Goal: Complete application form

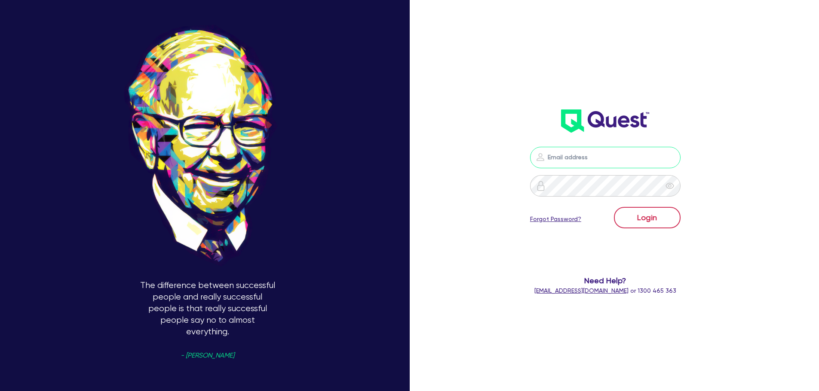
type input "[PERSON_NAME][EMAIL_ADDRESS][PERSON_NAME][DOMAIN_NAME]"
click at [628, 211] on button "Login" at bounding box center [647, 217] width 67 height 21
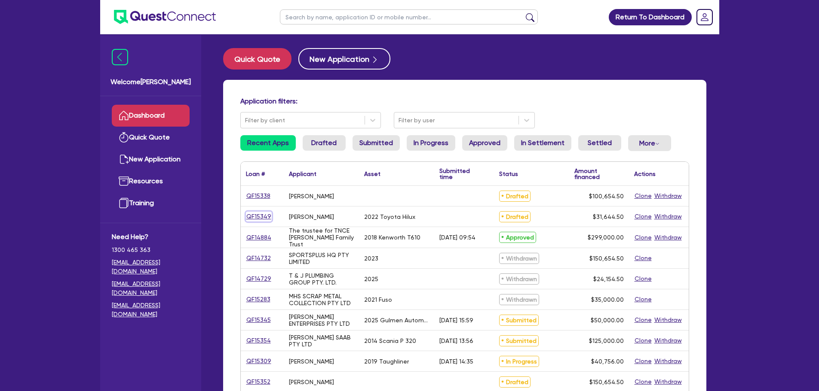
click at [253, 217] on link "QF15349" at bounding box center [259, 217] width 26 height 10
select select "CARS_AND_LIGHT_TRUCKS"
select select "PASSENGER_VEHICLES"
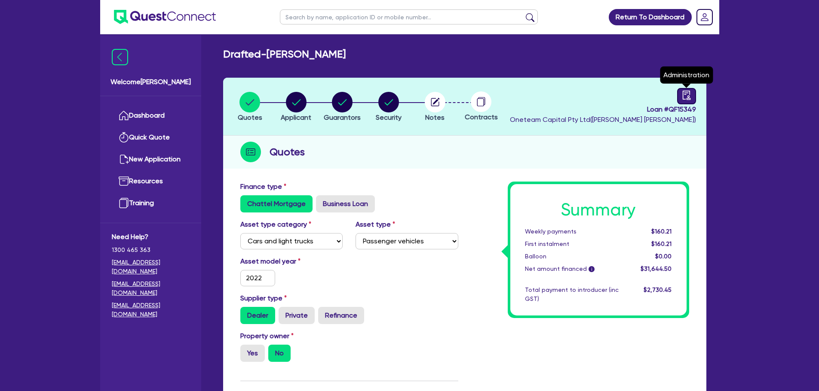
click at [678, 94] on link at bounding box center [686, 96] width 19 height 16
select select "DRAFTED_NEW"
select select "Other"
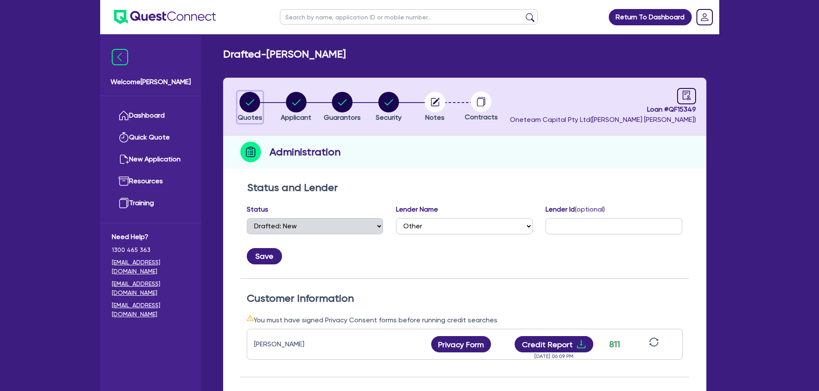
click at [251, 104] on circle "button" at bounding box center [249, 102] width 21 height 21
select select "CARS_AND_LIGHT_TRUCKS"
select select "PASSENGER_VEHICLES"
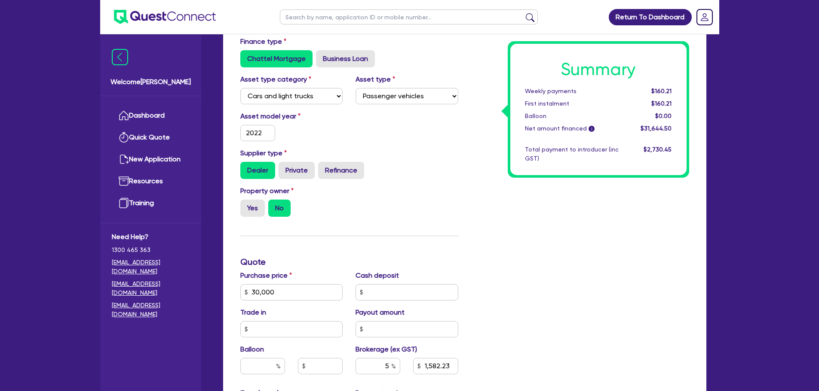
scroll to position [389, 0]
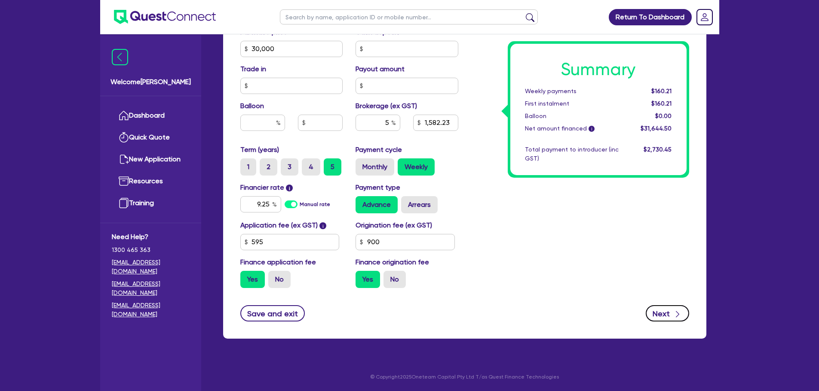
click at [655, 317] on button "Next" at bounding box center [666, 313] width 43 height 16
type input "30,000"
type input "1,582.23"
select select "SOLE_TRADER"
select select "ADMINISTRATIVE_SUPPORT"
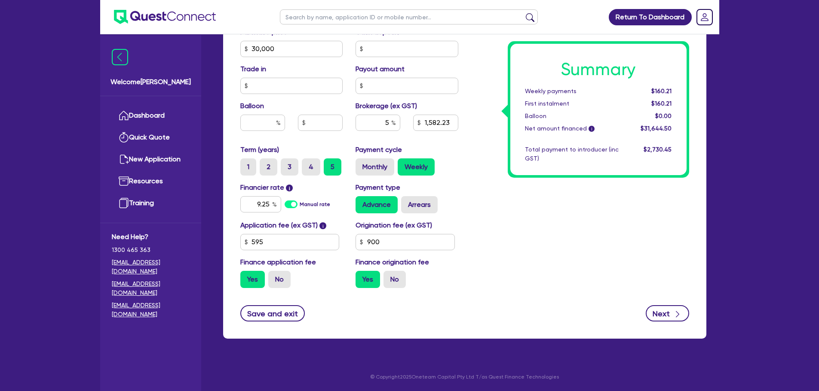
select select "DOMESTIC_COMMERCIAL_CLEANING"
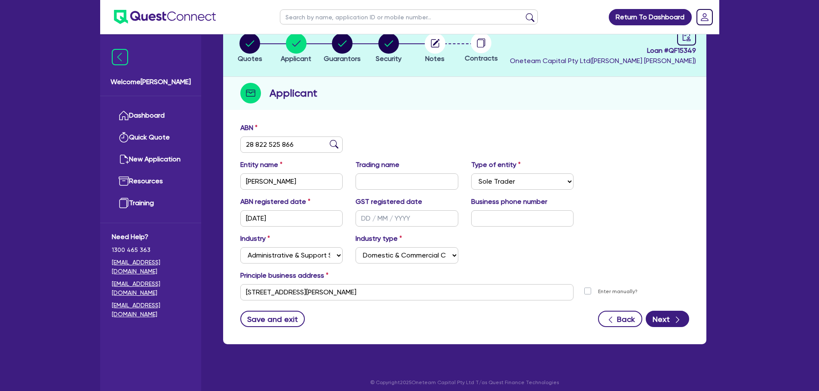
scroll to position [60, 0]
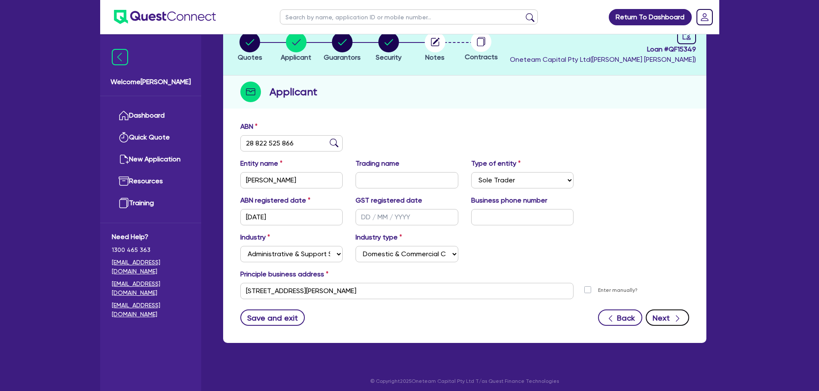
click at [662, 320] on button "Next" at bounding box center [666, 318] width 43 height 16
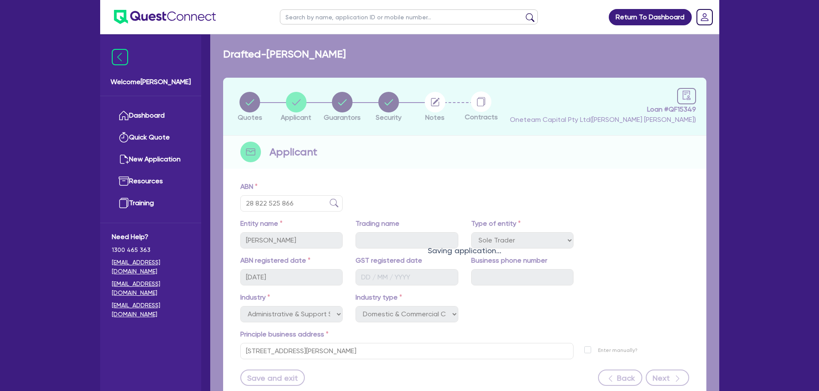
select select "MISS"
select select "[GEOGRAPHIC_DATA]"
select select "SINGLE"
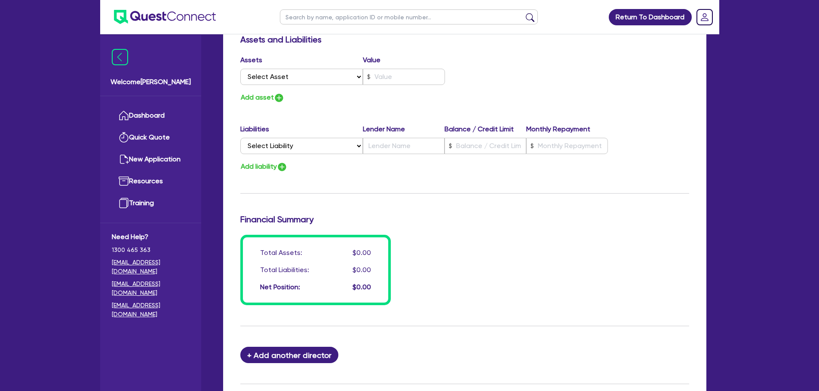
scroll to position [611, 0]
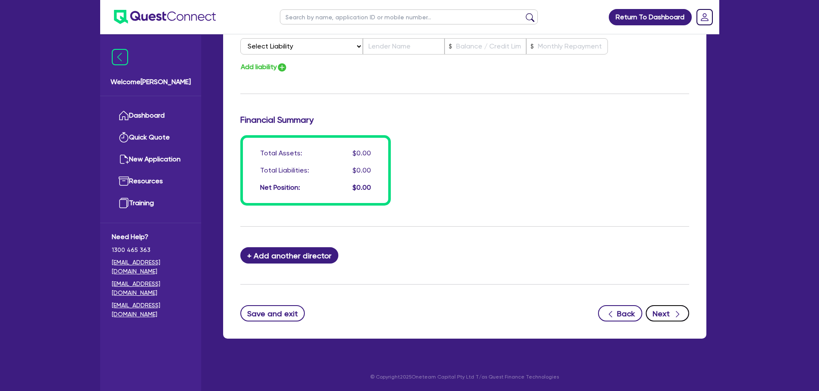
click at [657, 315] on button "Next" at bounding box center [666, 313] width 43 height 16
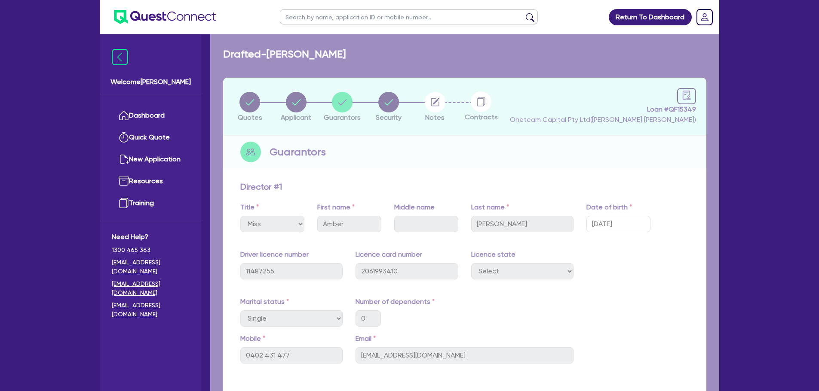
select select "CARS_AND_LIGHT_TRUCKS"
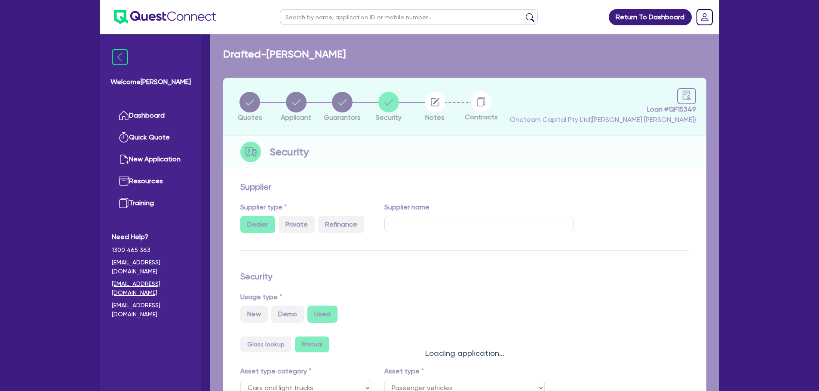
select select "PASSENGER_VEHICLES"
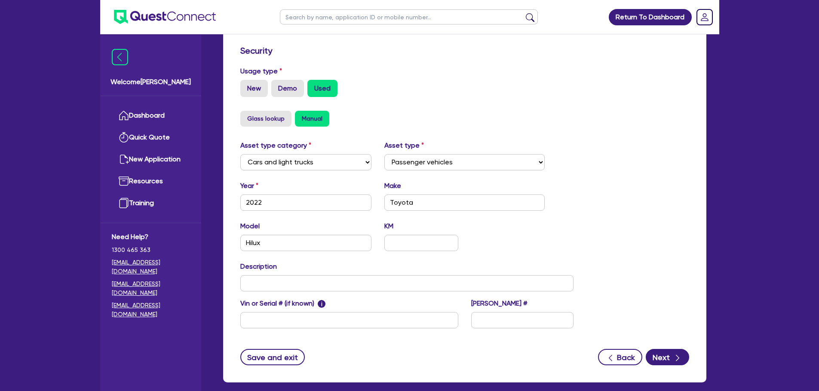
scroll to position [226, 0]
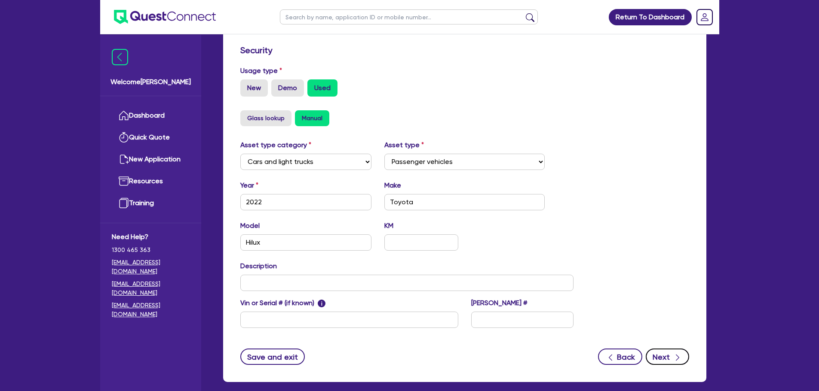
click at [665, 349] on button "Next" at bounding box center [666, 357] width 43 height 16
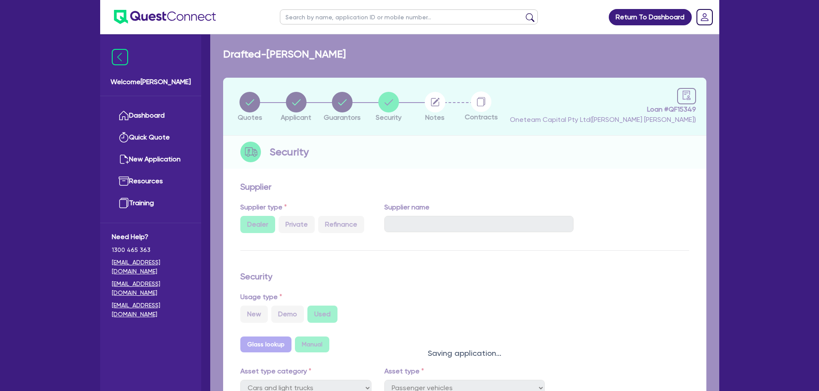
select select "Other"
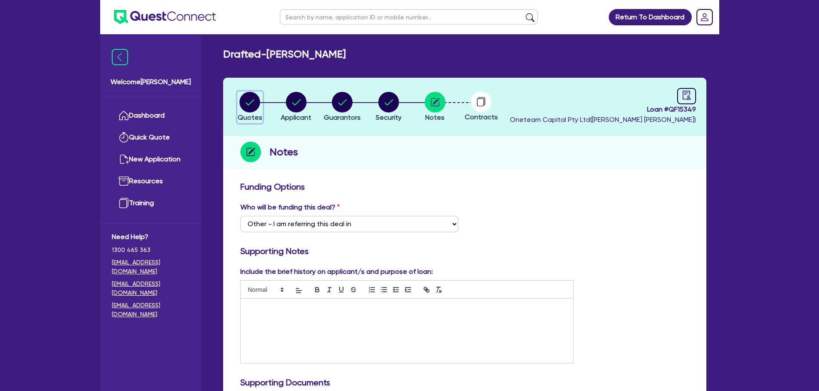
click at [248, 102] on circle "button" at bounding box center [249, 102] width 21 height 21
select select "CARS_AND_LIGHT_TRUCKS"
select select "PASSENGER_VEHICLES"
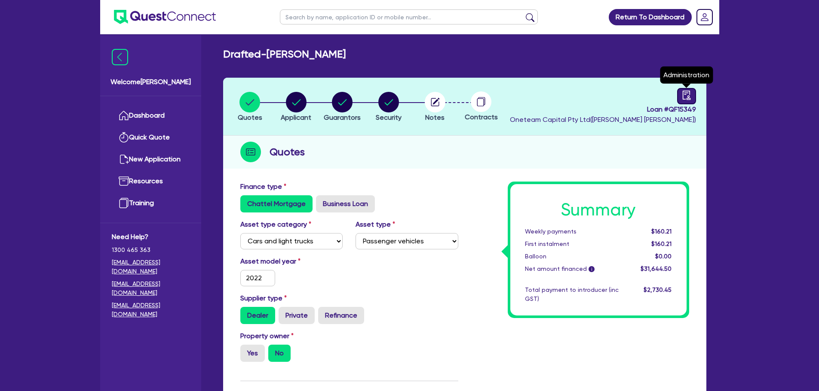
click at [680, 103] on link at bounding box center [686, 96] width 19 height 16
select select "DRAFTED_NEW"
select select "Other"
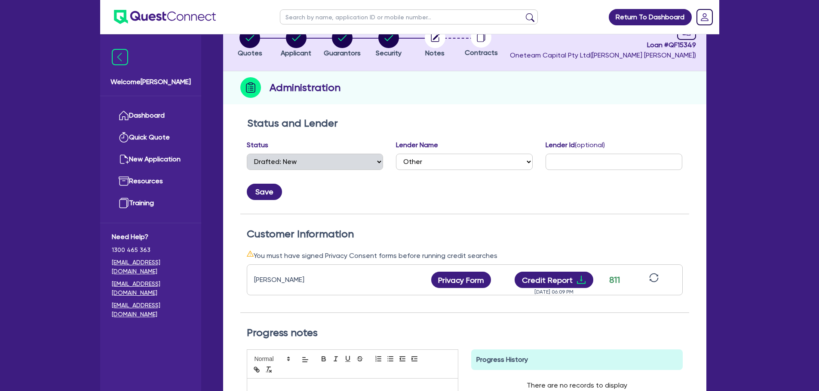
scroll to position [65, 0]
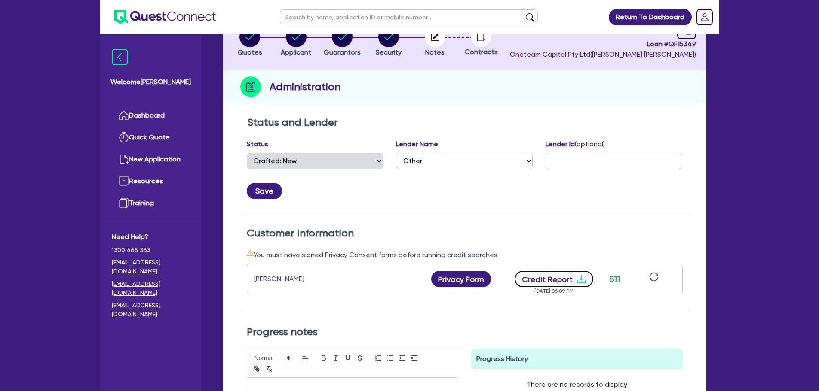
click at [538, 274] on button "Credit Report" at bounding box center [553, 279] width 79 height 16
